Goal: Navigation & Orientation: Understand site structure

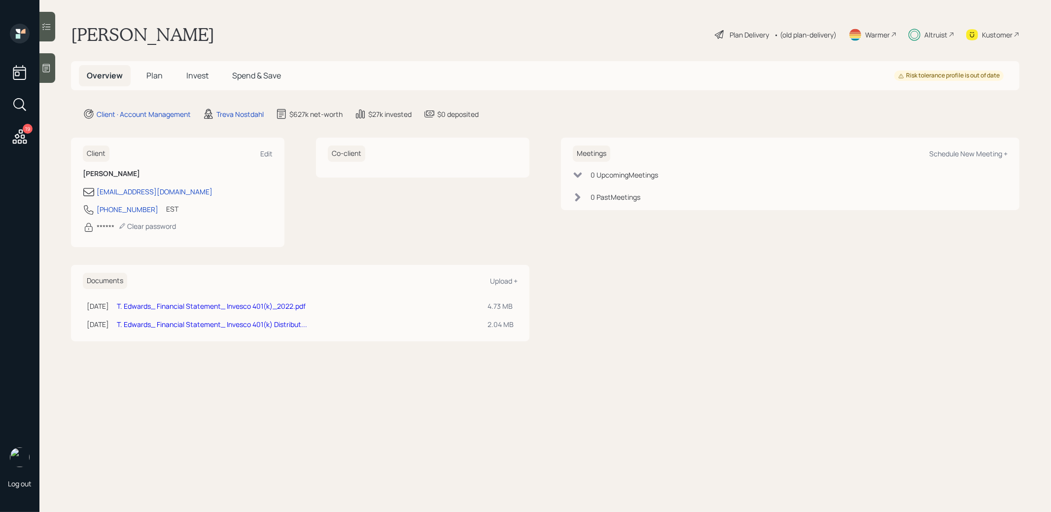
click at [195, 78] on span "Invest" at bounding box center [197, 75] width 22 height 11
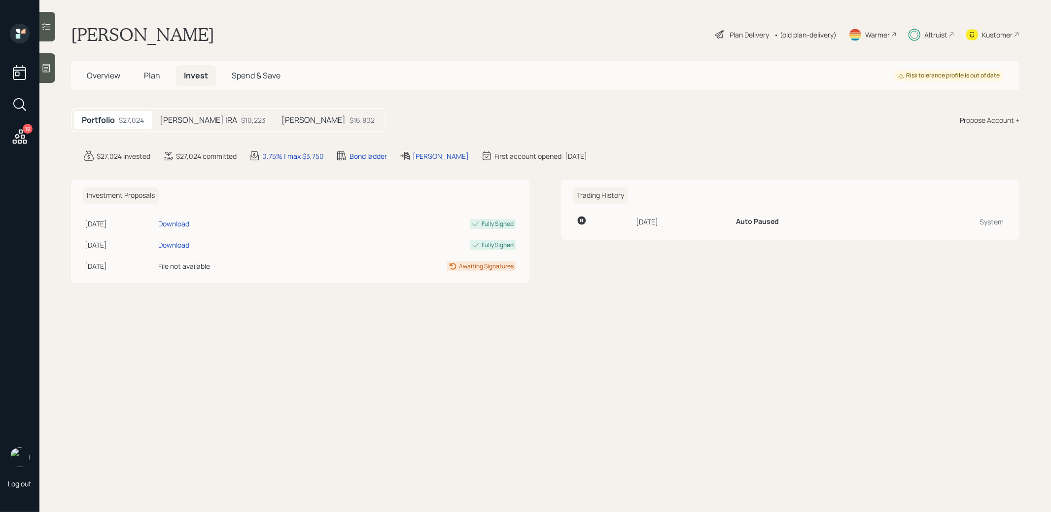
click at [148, 72] on span "Plan" at bounding box center [152, 75] width 16 height 11
